Goal: Find specific page/section: Find specific page/section

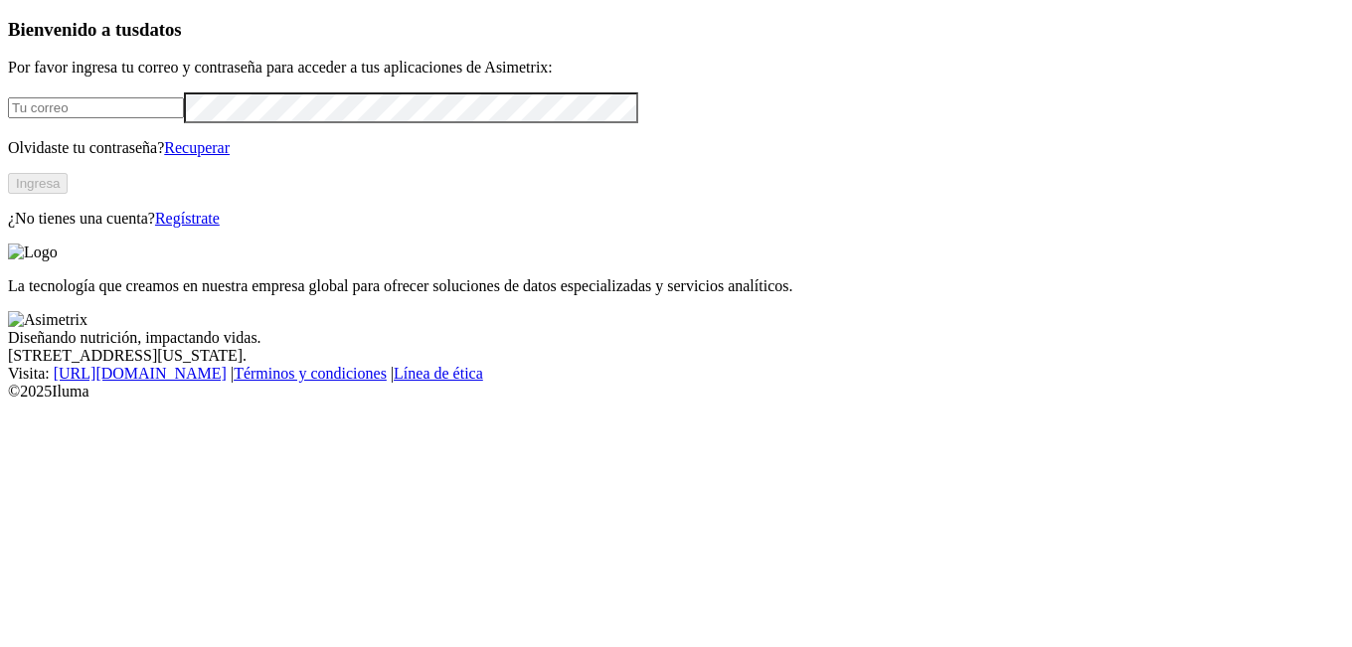
type input "[EMAIL_ADDRESS][DOMAIN_NAME]"
click at [68, 194] on button "Ingresa" at bounding box center [38, 183] width 60 height 21
